Goal: Task Accomplishment & Management: Manage account settings

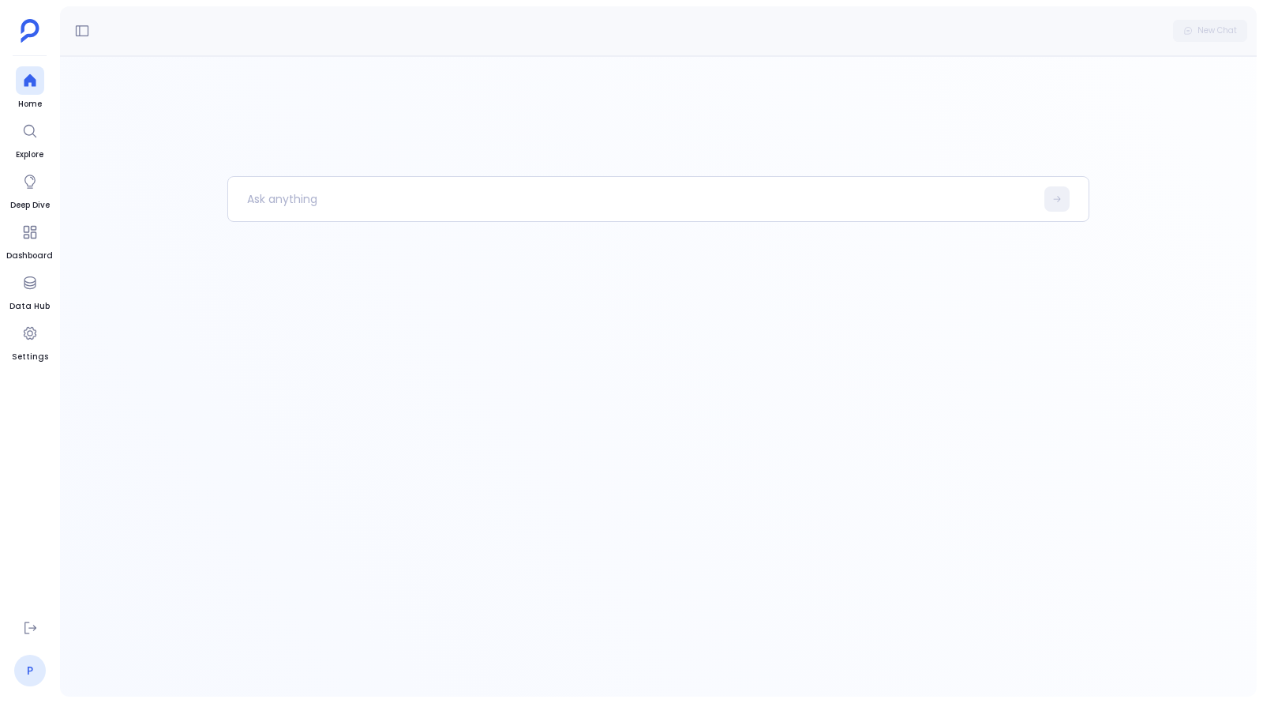
click at [30, 672] on link "P" at bounding box center [30, 670] width 32 height 32
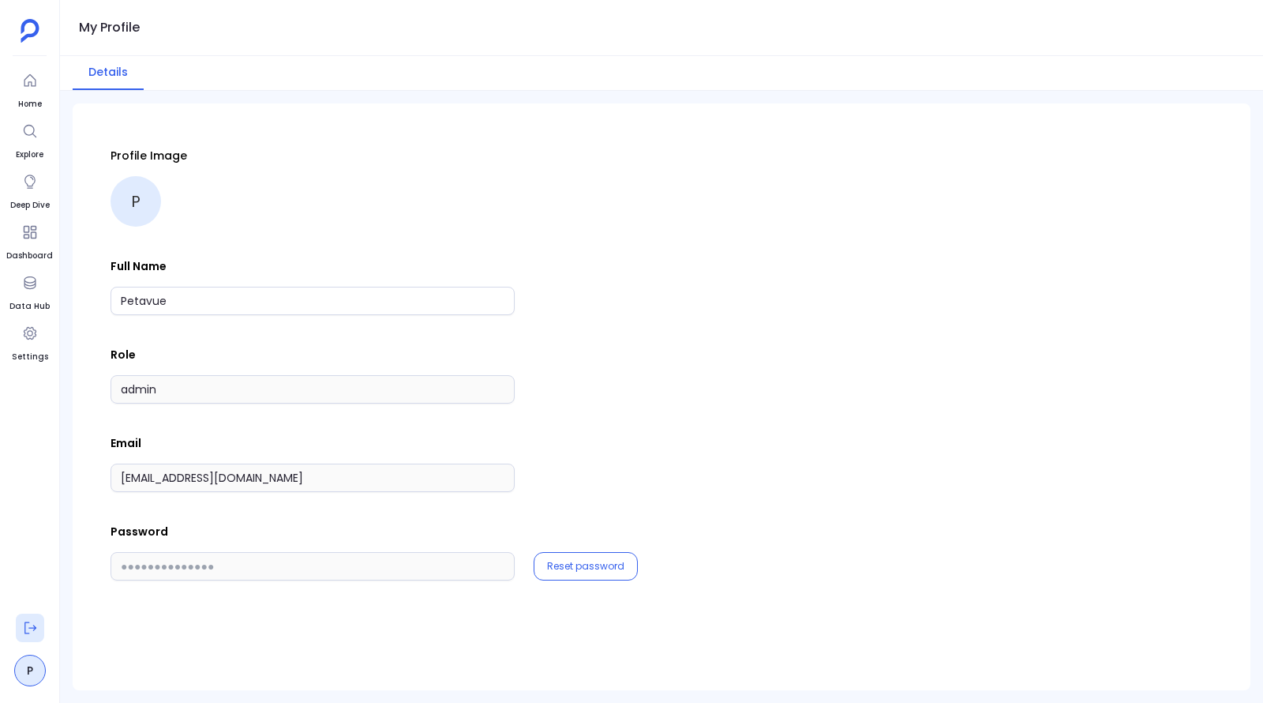
click at [21, 633] on button at bounding box center [30, 627] width 28 height 28
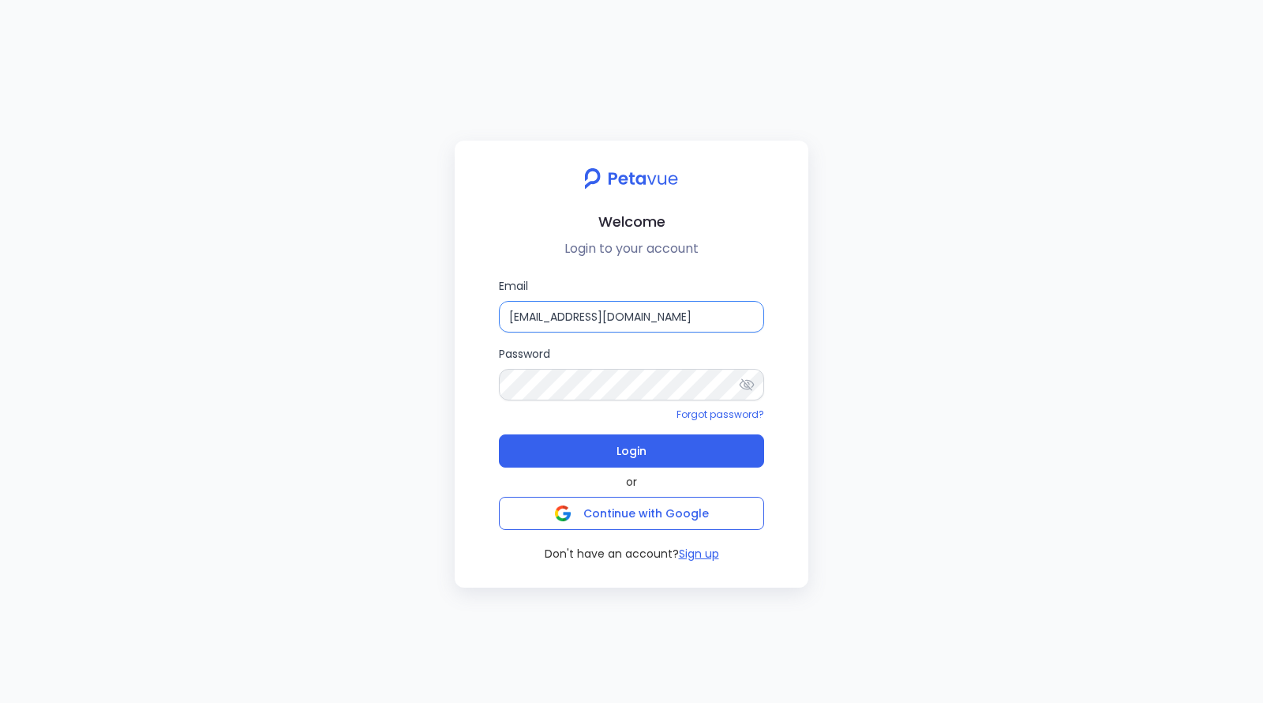
click at [598, 313] on input "[EMAIL_ADDRESS][DOMAIN_NAME]" at bounding box center [631, 317] width 265 height 32
type input "[EMAIL_ADDRESS][DOMAIN_NAME]"
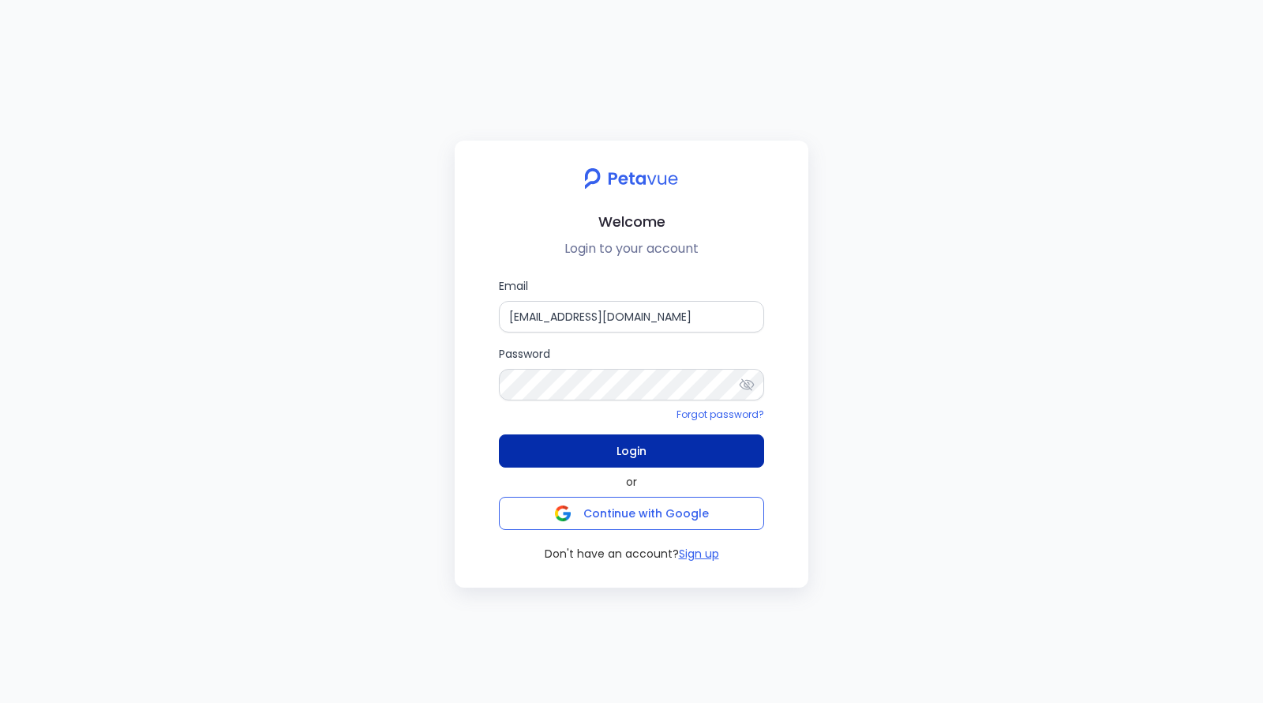
click at [638, 441] on span "Login" at bounding box center [632, 451] width 30 height 22
